Goal: Task Accomplishment & Management: Use online tool/utility

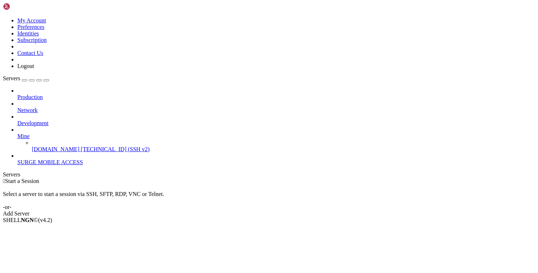
click at [38, 163] on div "Production Network Development Mine [DOMAIN_NAME] [TECHNICAL_ID] (SSH v2) SURGE…" at bounding box center [269, 126] width 532 height 78
click at [42, 146] on span "[DOMAIN_NAME]" at bounding box center [56, 149] width 48 height 6
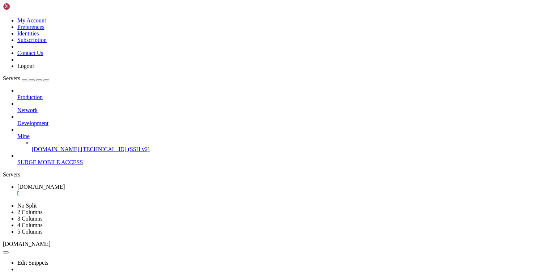
scroll to position [3, 1]
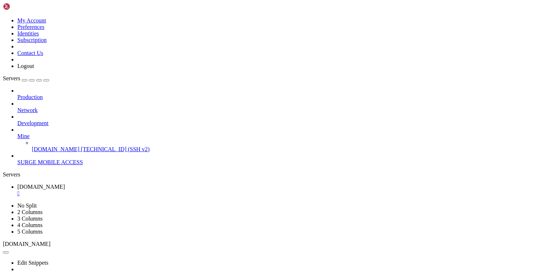
scroll to position [18, 0]
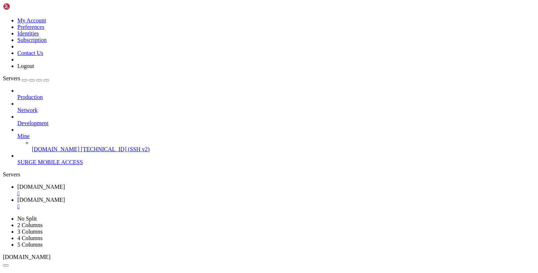
scroll to position [43, 0]
type input "/var/www"
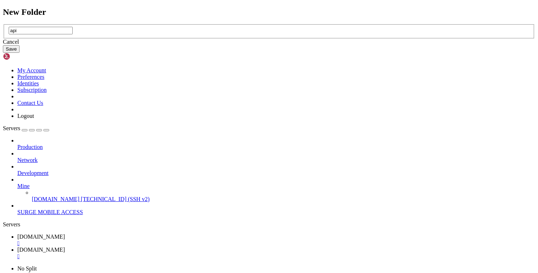
type input "api"
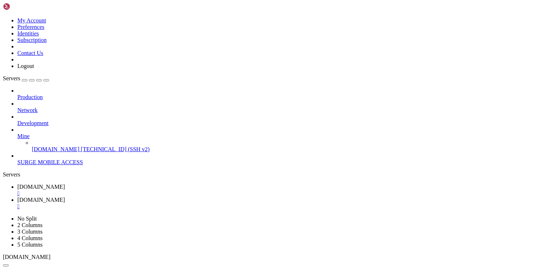
type input "/var/www/api"
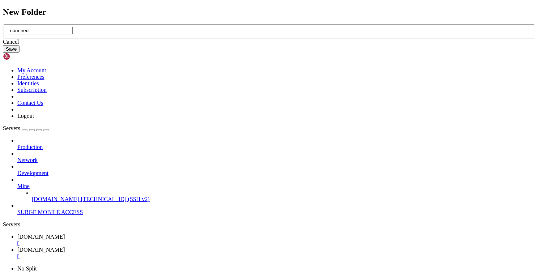
type input "connnect"
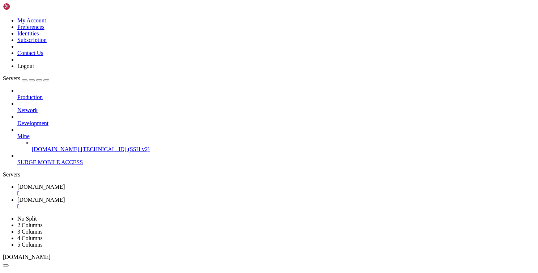
type input "/var/www/api/connnect"
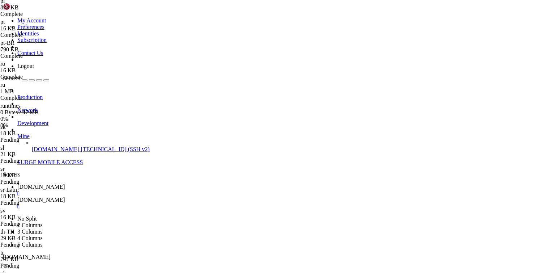
scroll to position [630, 0]
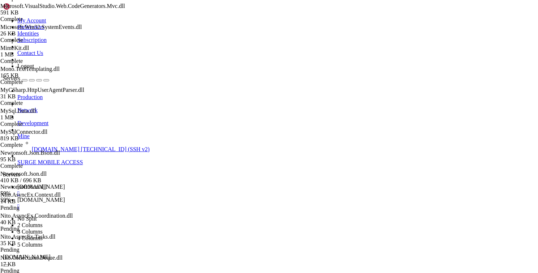
scroll to position [2811, 0]
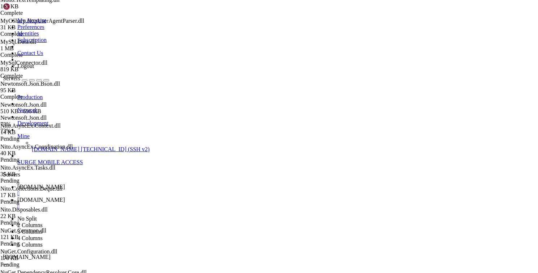
click at [36, 165] on div "Production Network Development Mine [DOMAIN_NAME] [TECHNICAL_ID] (SSH v2) SURGE…" at bounding box center [269, 126] width 532 height 78
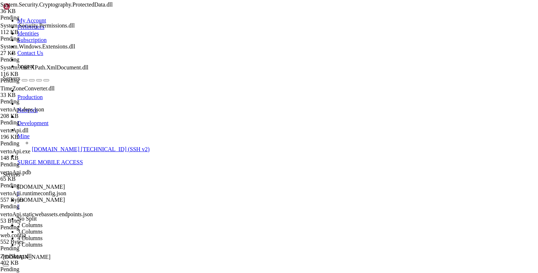
scroll to position [3814, 0]
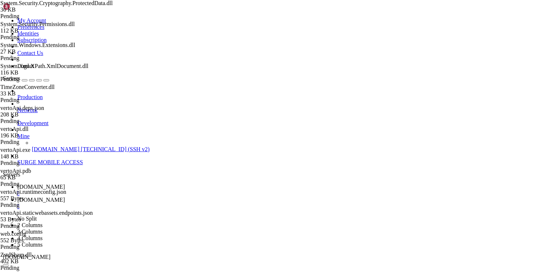
click at [40, 165] on div "Production Network Development Mine [DOMAIN_NAME] [TECHNICAL_ID] (SSH v2) SURGE…" at bounding box center [269, 126] width 532 height 78
click at [35, 165] on div "Production Network Development Mine [DOMAIN_NAME] [TECHNICAL_ID] (SSH v2) SURGE…" at bounding box center [269, 126] width 532 height 78
click at [65, 184] on span "[DOMAIN_NAME]" at bounding box center [41, 187] width 48 height 6
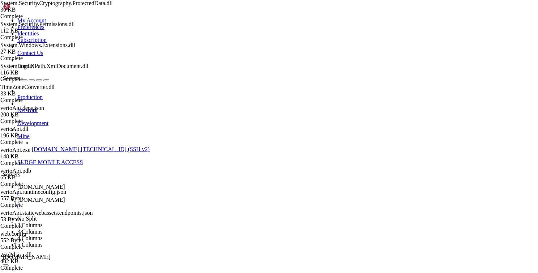
scroll to position [405, 0]
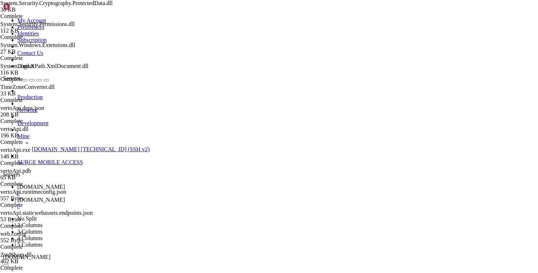
click at [65, 197] on span "[DOMAIN_NAME]" at bounding box center [41, 200] width 48 height 6
click at [65, 184] on span "[DOMAIN_NAME]" at bounding box center [41, 187] width 48 height 6
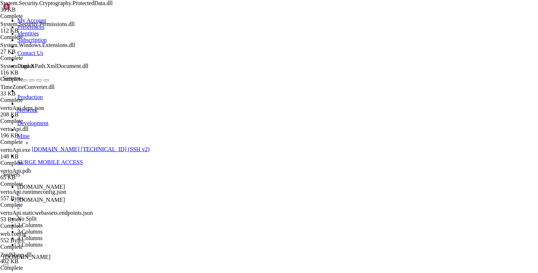
click at [65, 197] on span "[DOMAIN_NAME]" at bounding box center [41, 200] width 48 height 6
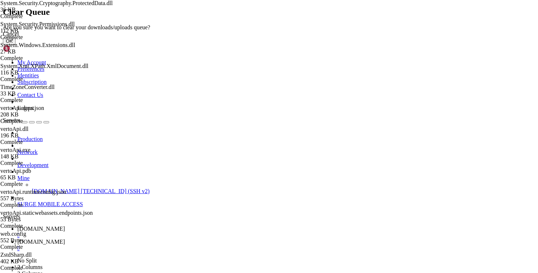
click at [16, 45] on button "OK" at bounding box center [9, 41] width 13 height 8
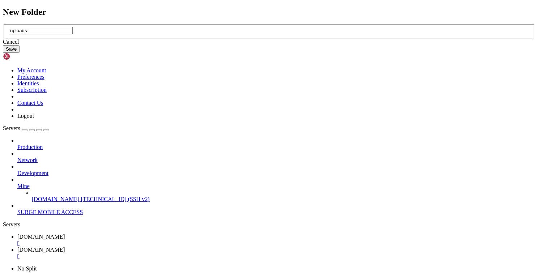
type input "uploads"
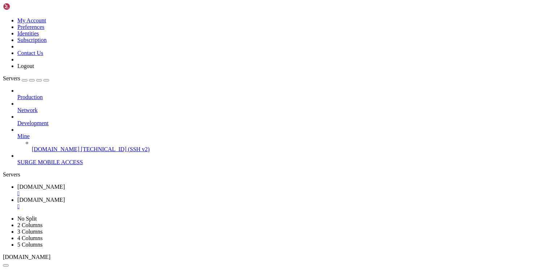
scroll to position [2668, 0]
click at [65, 184] on span "[DOMAIN_NAME]" at bounding box center [41, 187] width 48 height 6
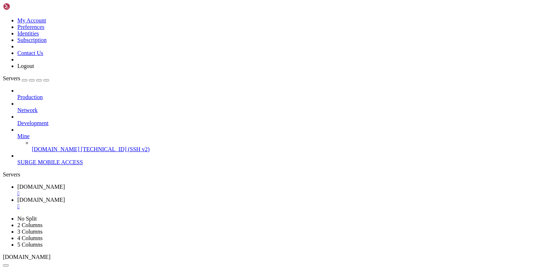
click at [65, 197] on span "[DOMAIN_NAME]" at bounding box center [41, 200] width 48 height 6
click at [65, 184] on span "[DOMAIN_NAME]" at bounding box center [41, 187] width 48 height 6
